Goal: Information Seeking & Learning: Learn about a topic

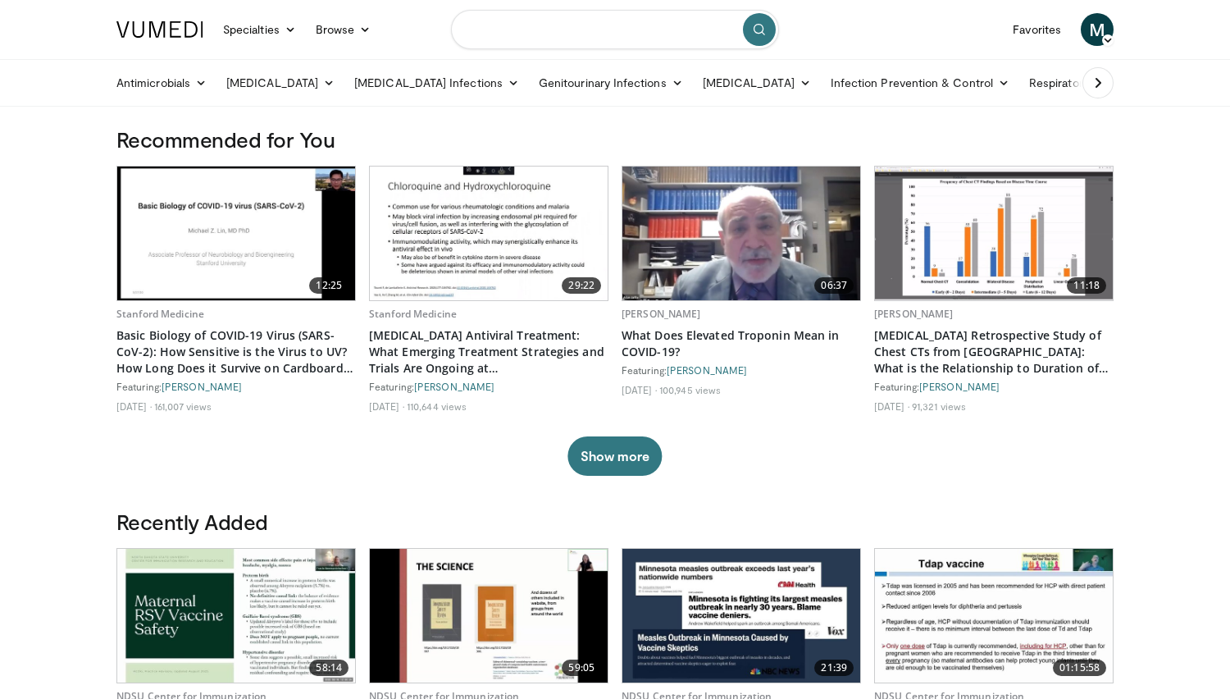
click at [678, 31] on input "Search topics, interventions" at bounding box center [615, 29] width 328 height 39
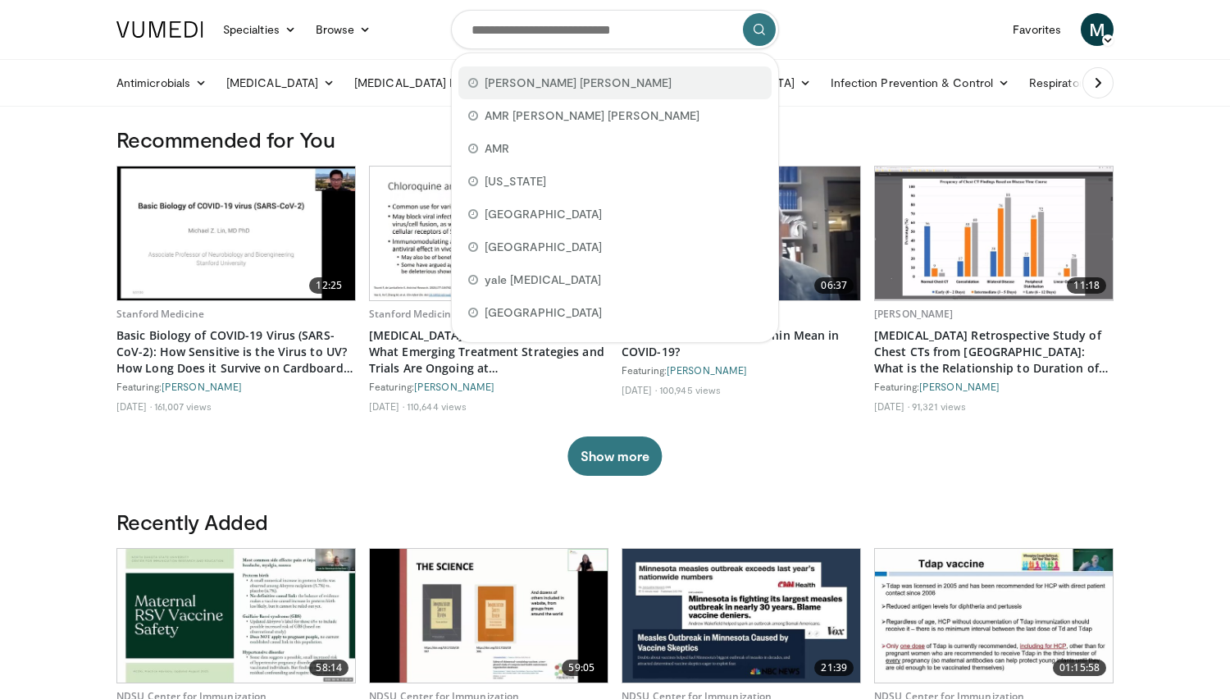
click at [646, 84] on div "johns hopkins" at bounding box center [614, 82] width 313 height 33
type input "**********"
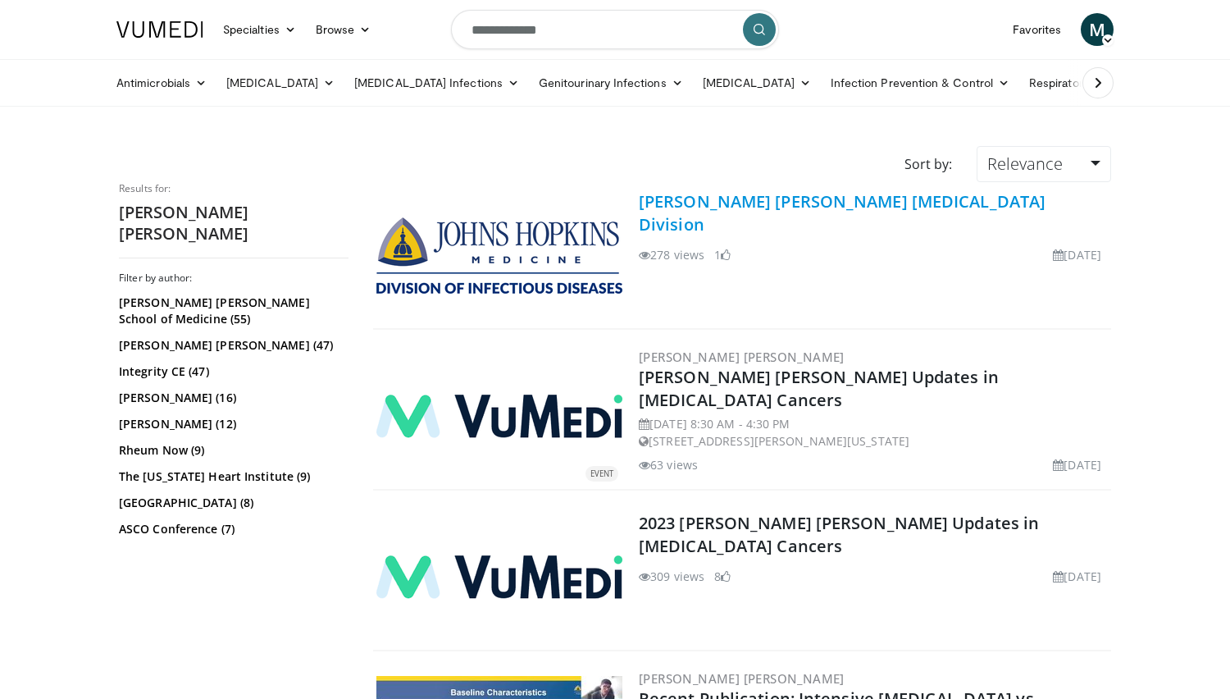
click at [709, 200] on link "[PERSON_NAME] [PERSON_NAME] [MEDICAL_DATA] Division" at bounding box center [842, 212] width 407 height 45
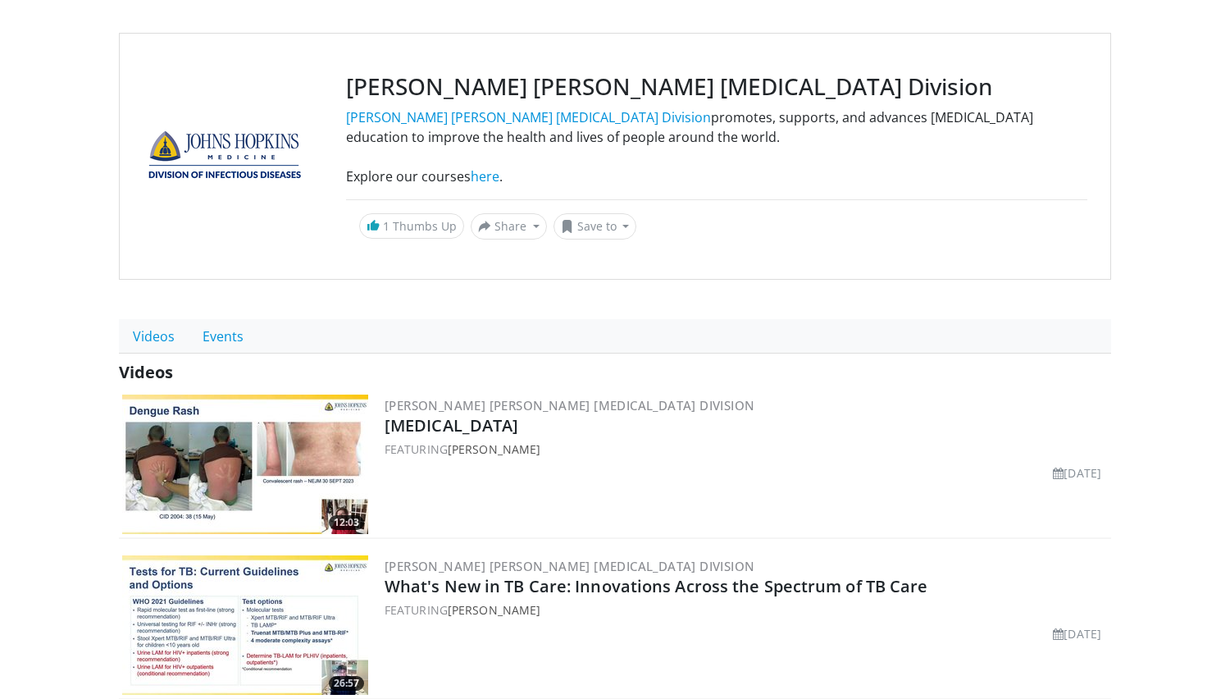
scroll to position [131, 0]
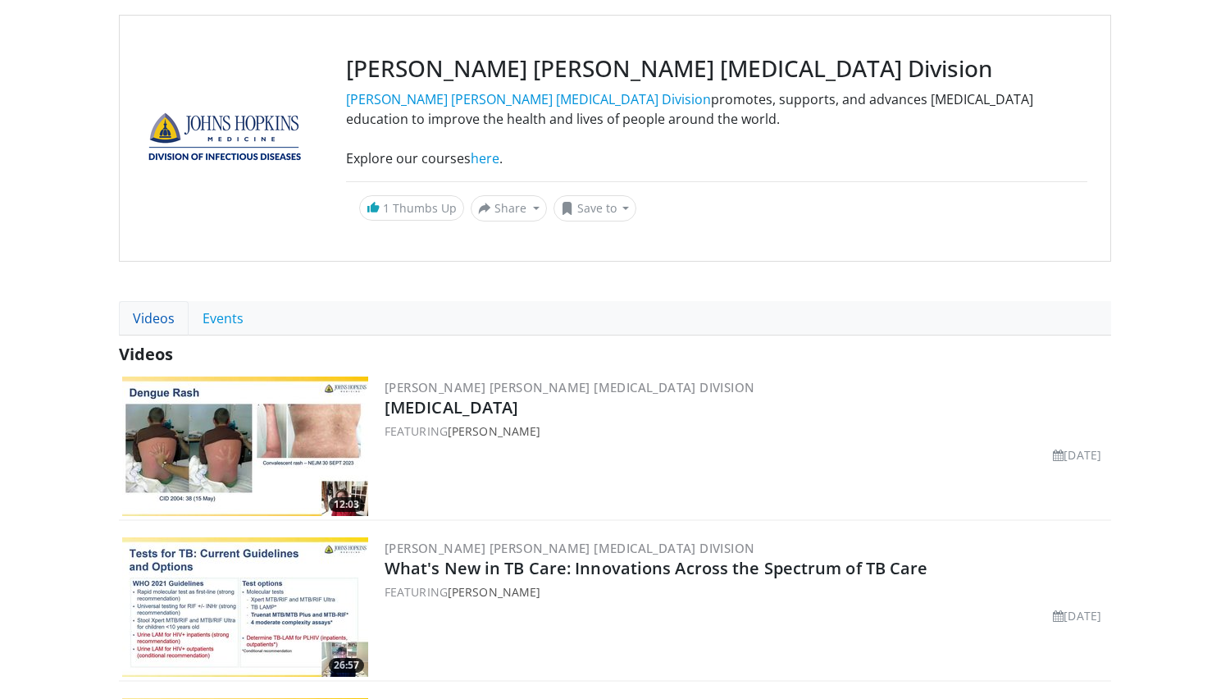
click at [155, 320] on link "Videos" at bounding box center [154, 318] width 70 height 34
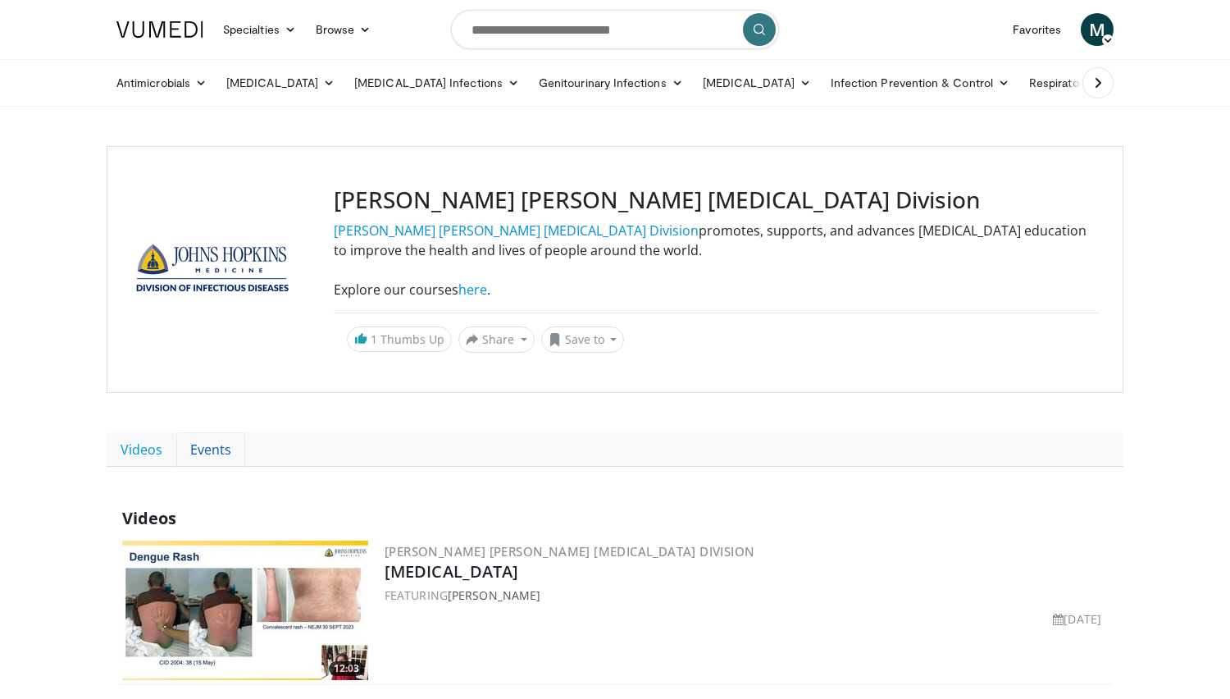
click at [212, 457] on link "Events" at bounding box center [210, 449] width 69 height 34
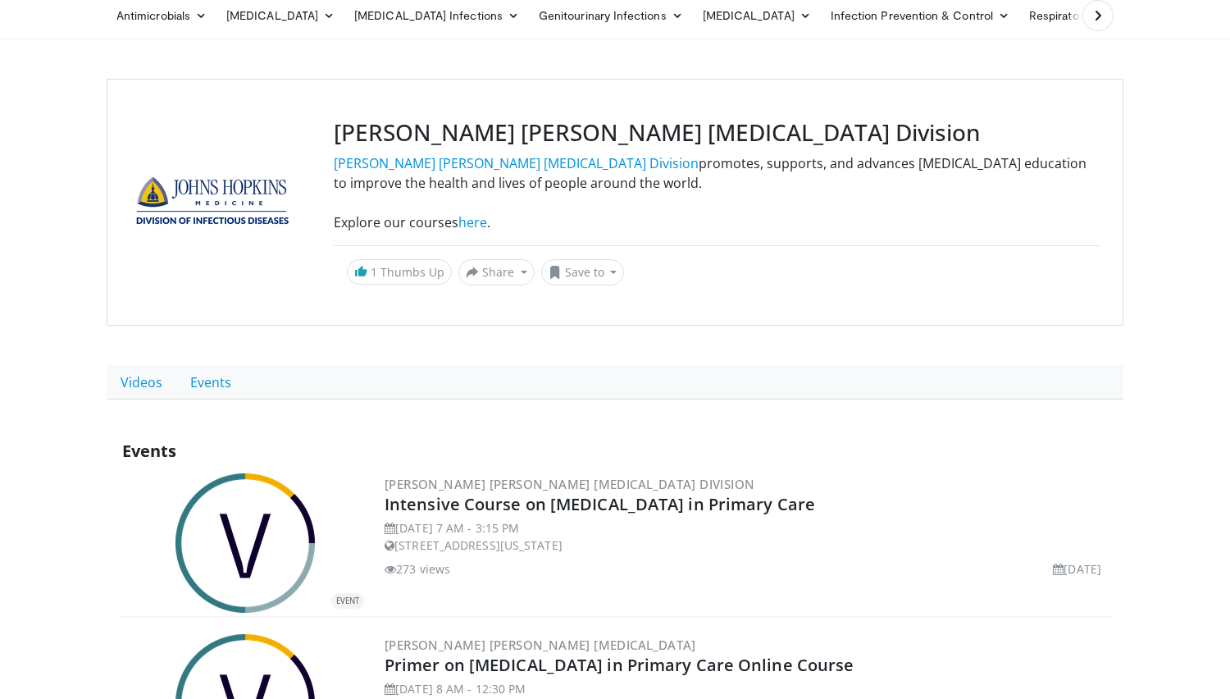
scroll to position [61, 0]
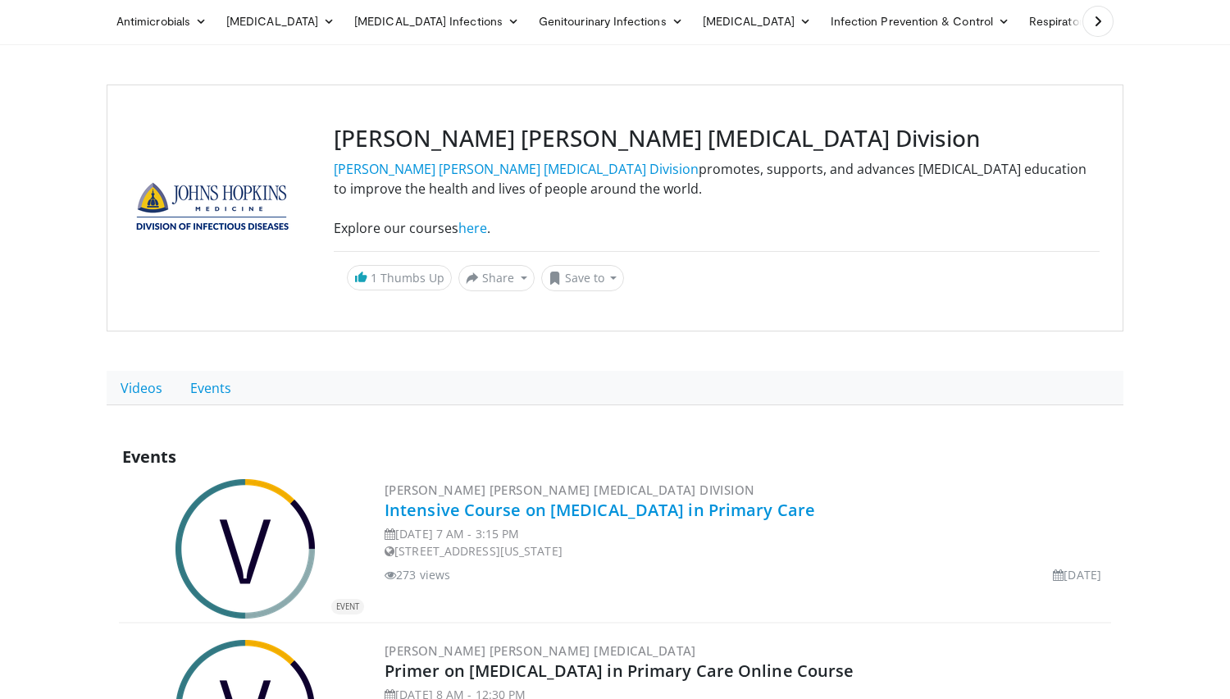
click at [691, 509] on link "Intensive Course on Infectious Diseases in Primary Care" at bounding box center [600, 509] width 430 height 22
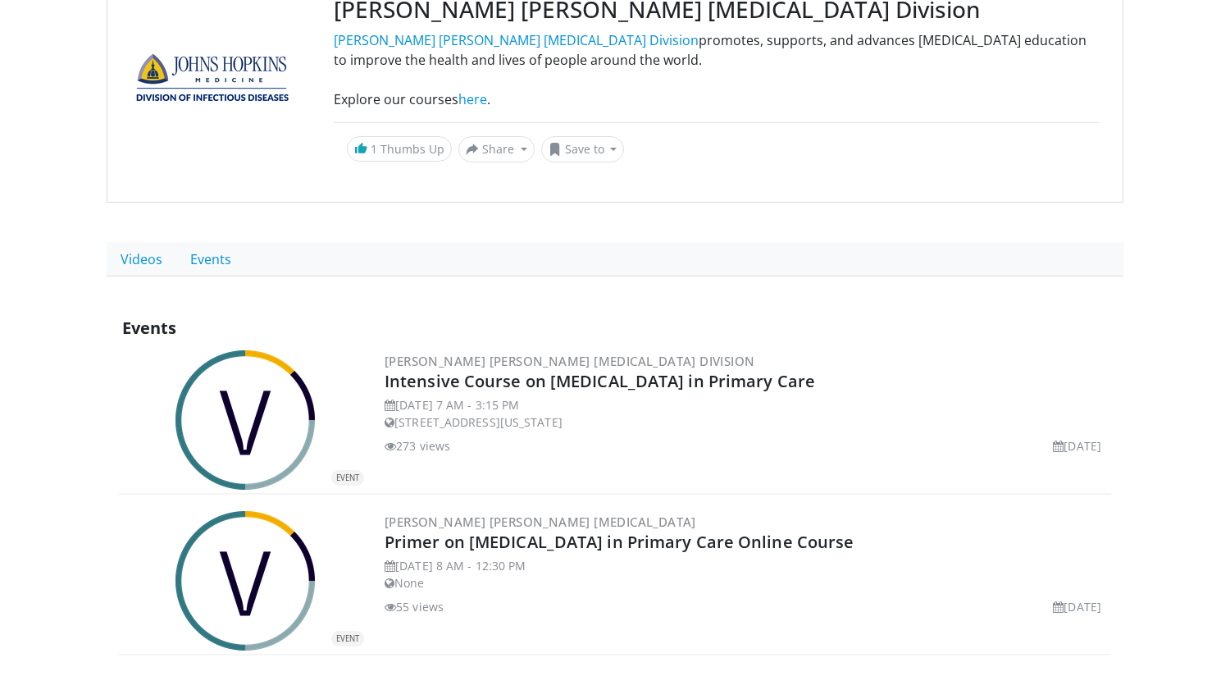
scroll to position [171, 0]
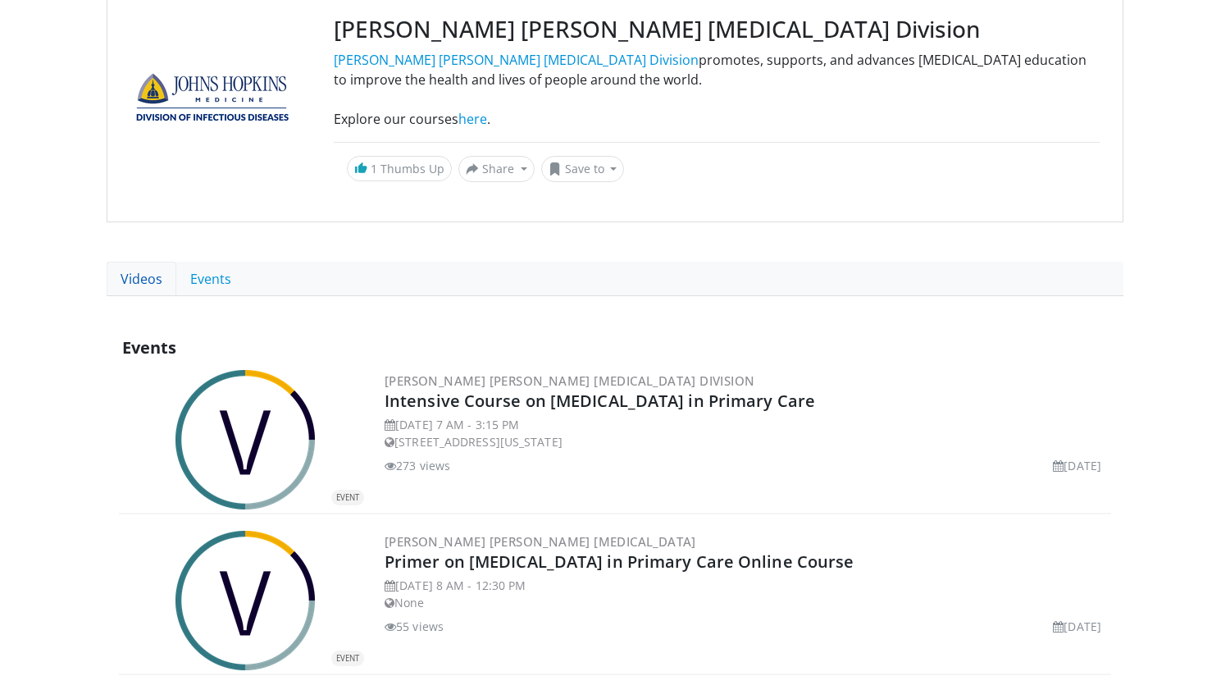
click at [141, 282] on link "Videos" at bounding box center [142, 279] width 70 height 34
